Goal: Task Accomplishment & Management: Manage account settings

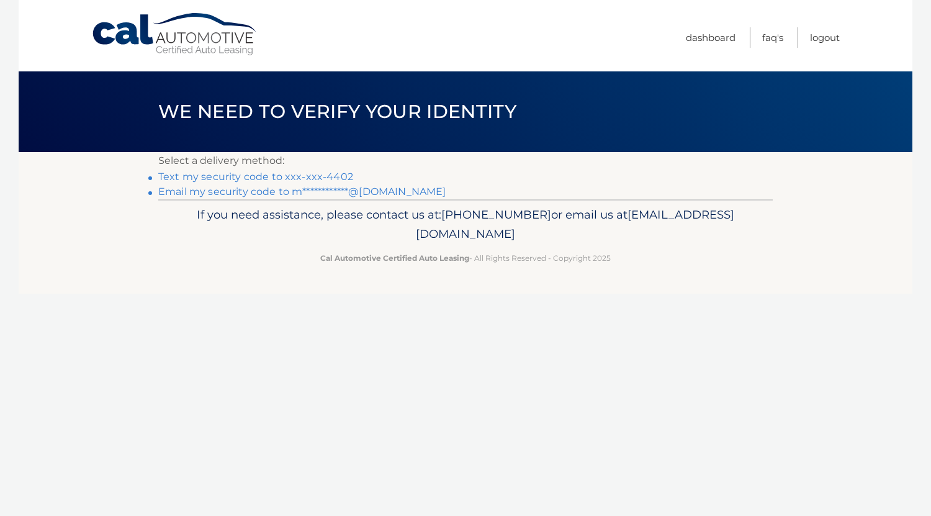
click at [327, 172] on link "Text my security code to xxx-xxx-4402" at bounding box center [255, 177] width 195 height 12
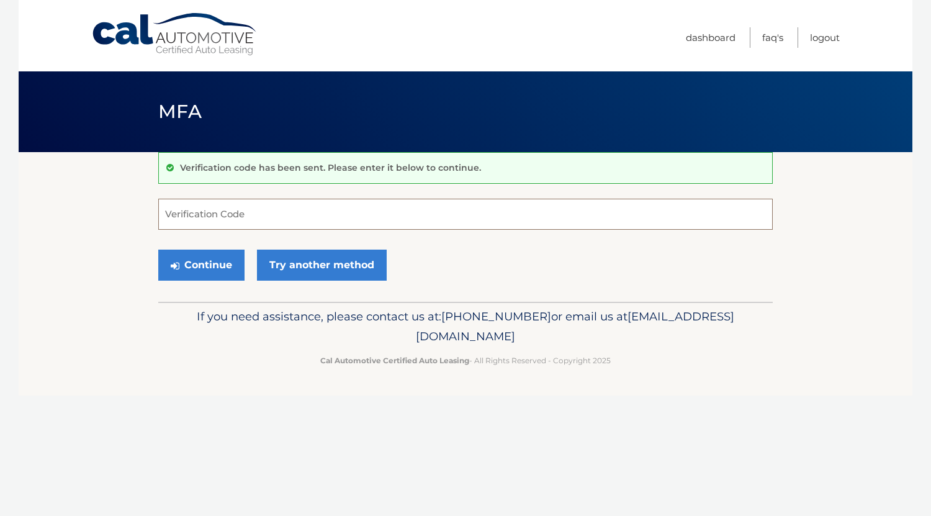
click at [315, 213] on input "Verification Code" at bounding box center [465, 214] width 615 height 31
type input "367643"
click at [158, 250] on button "Continue" at bounding box center [201, 265] width 86 height 31
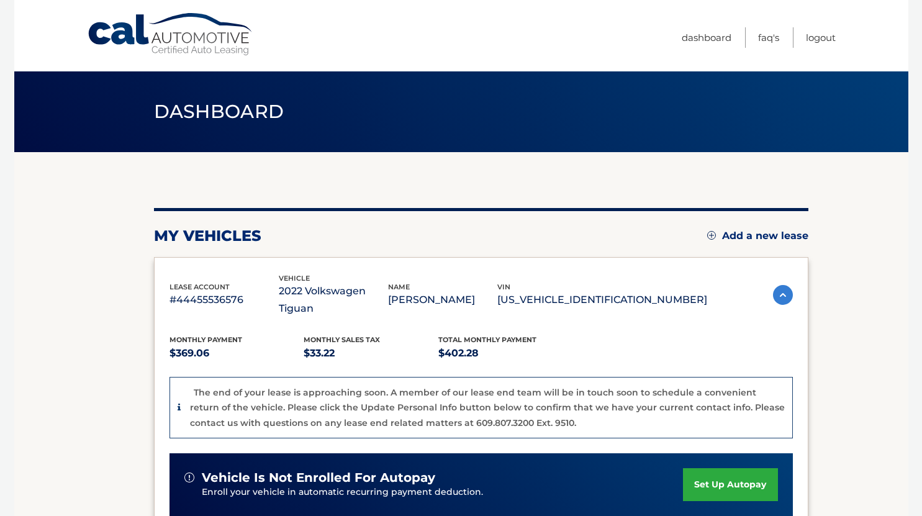
drag, startPoint x: 0, startPoint y: 0, endPoint x: 229, endPoint y: 263, distance: 348.2
click at [229, 263] on div "lease account #44455536576 vehicle 2022 Volkswagen Tiguan name MARION CUTLER vi…" at bounding box center [481, 486] width 655 height 458
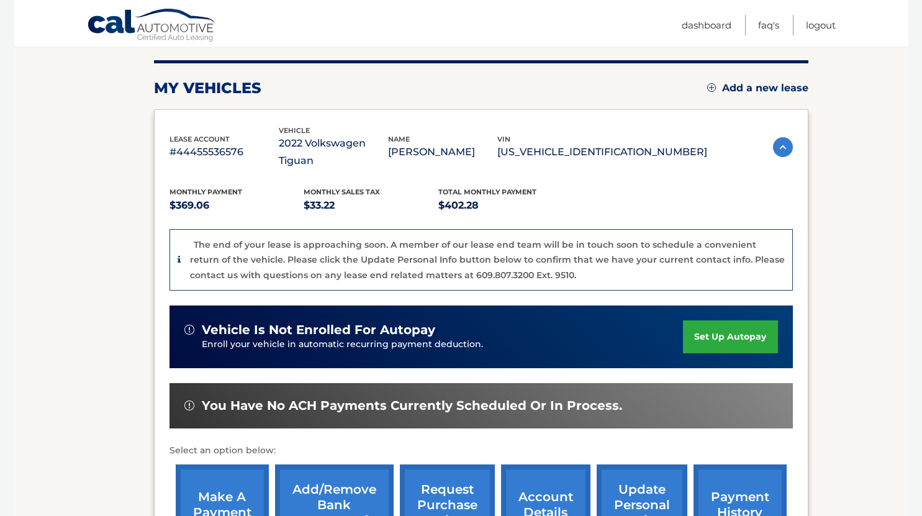
scroll to position [147, 0]
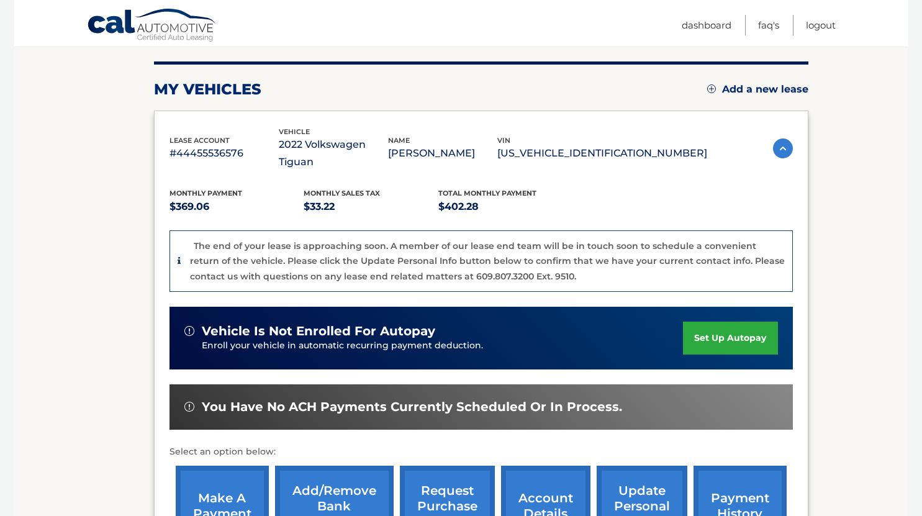
click at [235, 466] on link "make a payment" at bounding box center [222, 506] width 93 height 81
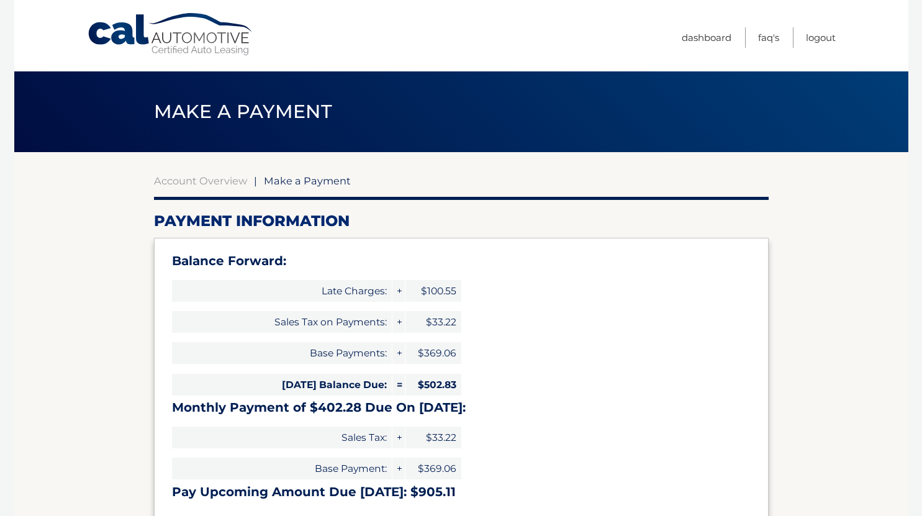
select select "ZWRiMTQyMDktY2Q5ZC00ZTQzLTg3MmEtMDM2NDM2NWRlNmM3"
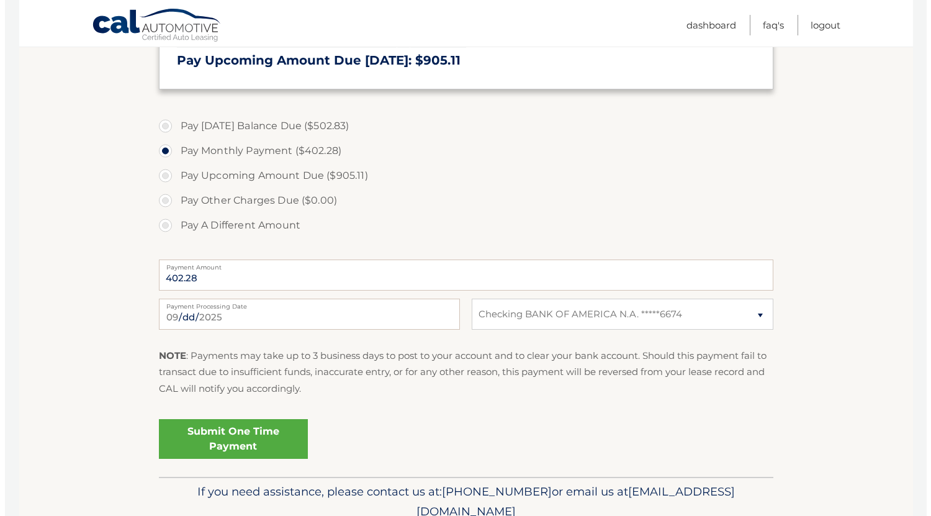
scroll to position [433, 0]
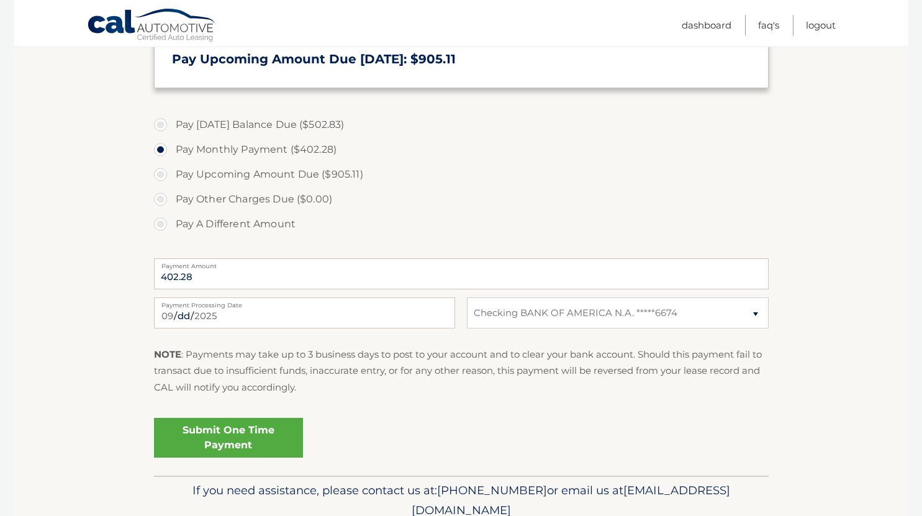
click at [235, 439] on link "Submit One Time Payment" at bounding box center [228, 438] width 149 height 40
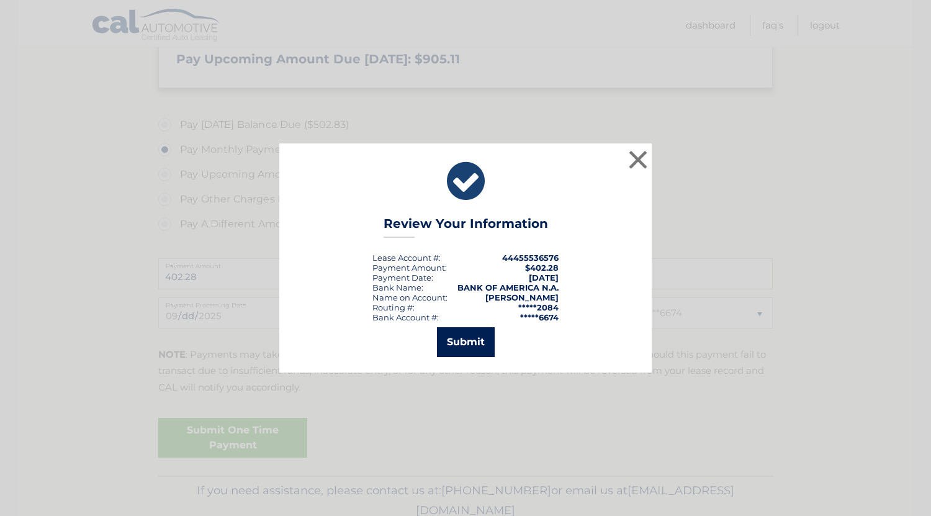
click at [481, 348] on button "Submit" at bounding box center [466, 342] width 58 height 30
